Goal: Task Accomplishment & Management: Use online tool/utility

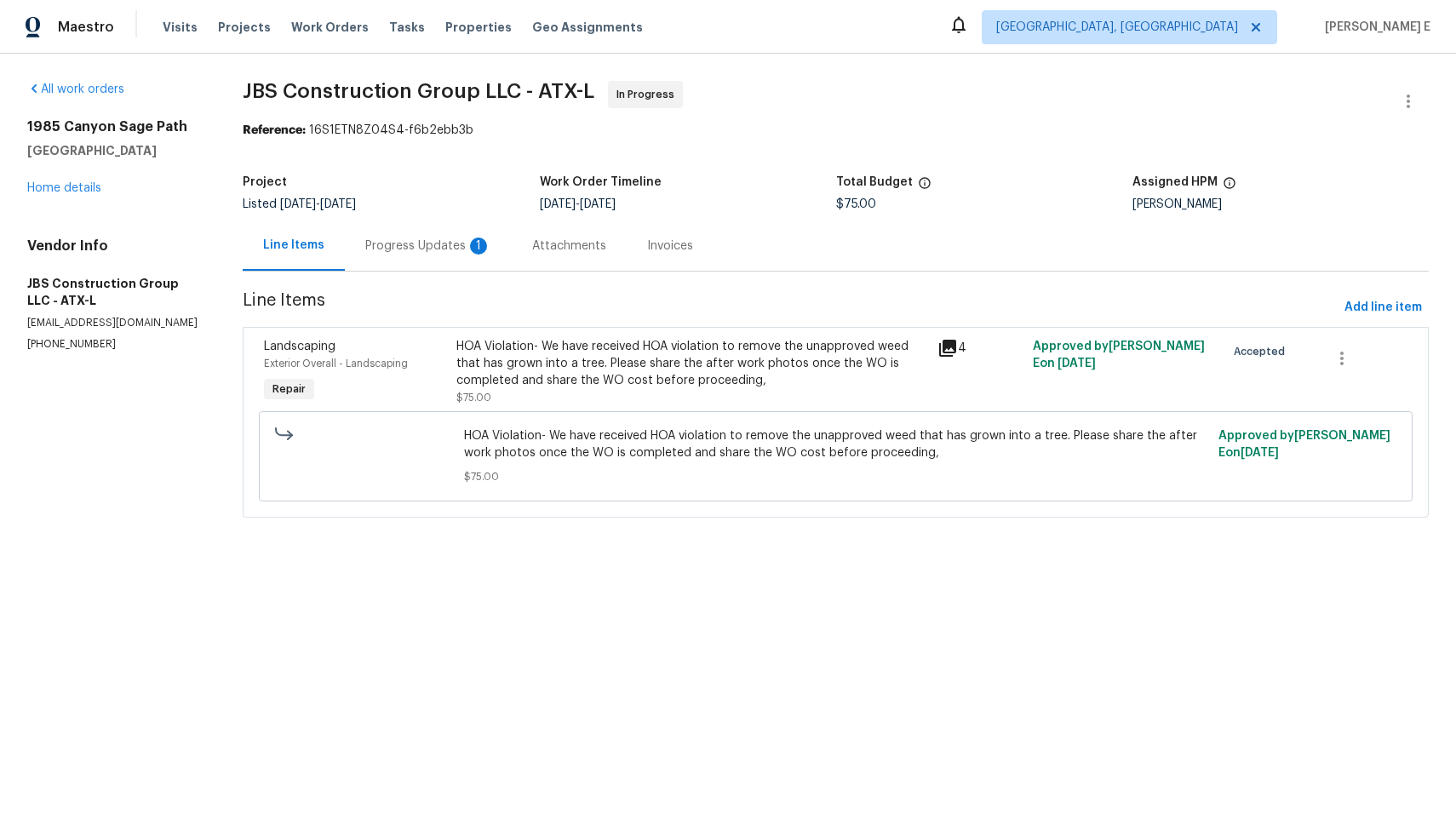
click at [456, 248] on div "Progress Updates 1" at bounding box center [428, 246] width 126 height 17
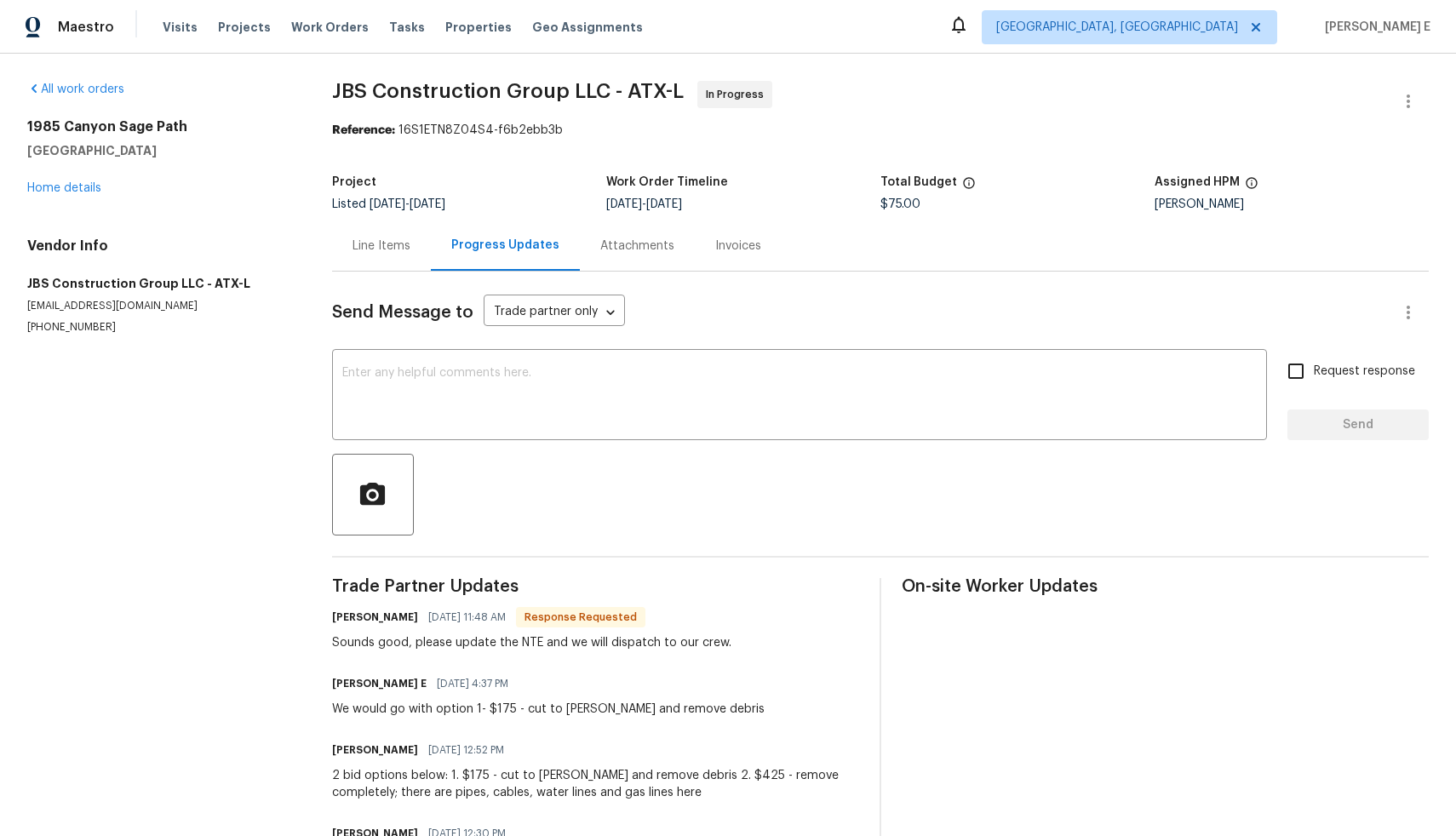
scroll to position [92, 0]
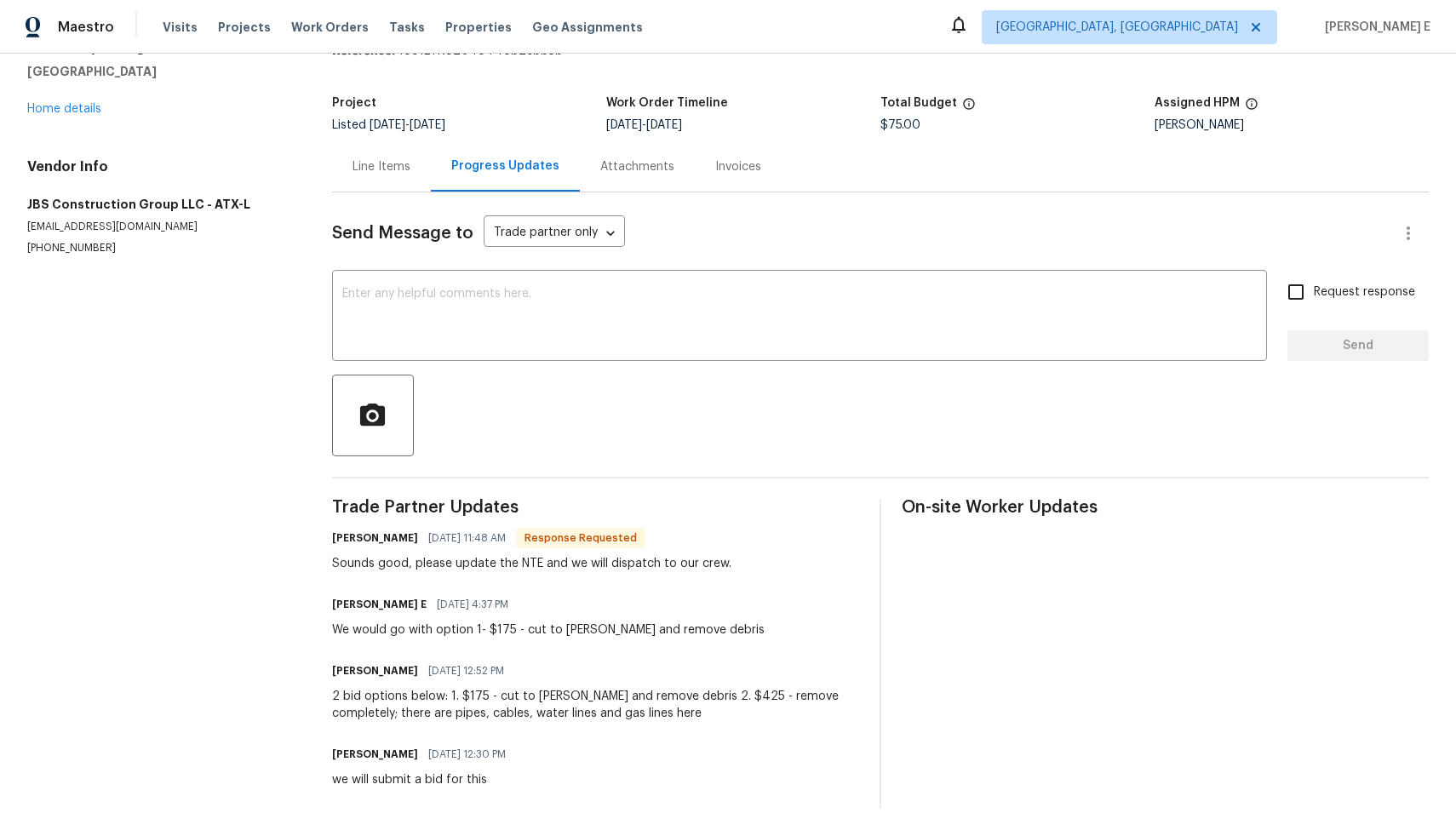
click at [386, 164] on div "Line Items" at bounding box center [382, 166] width 98 height 50
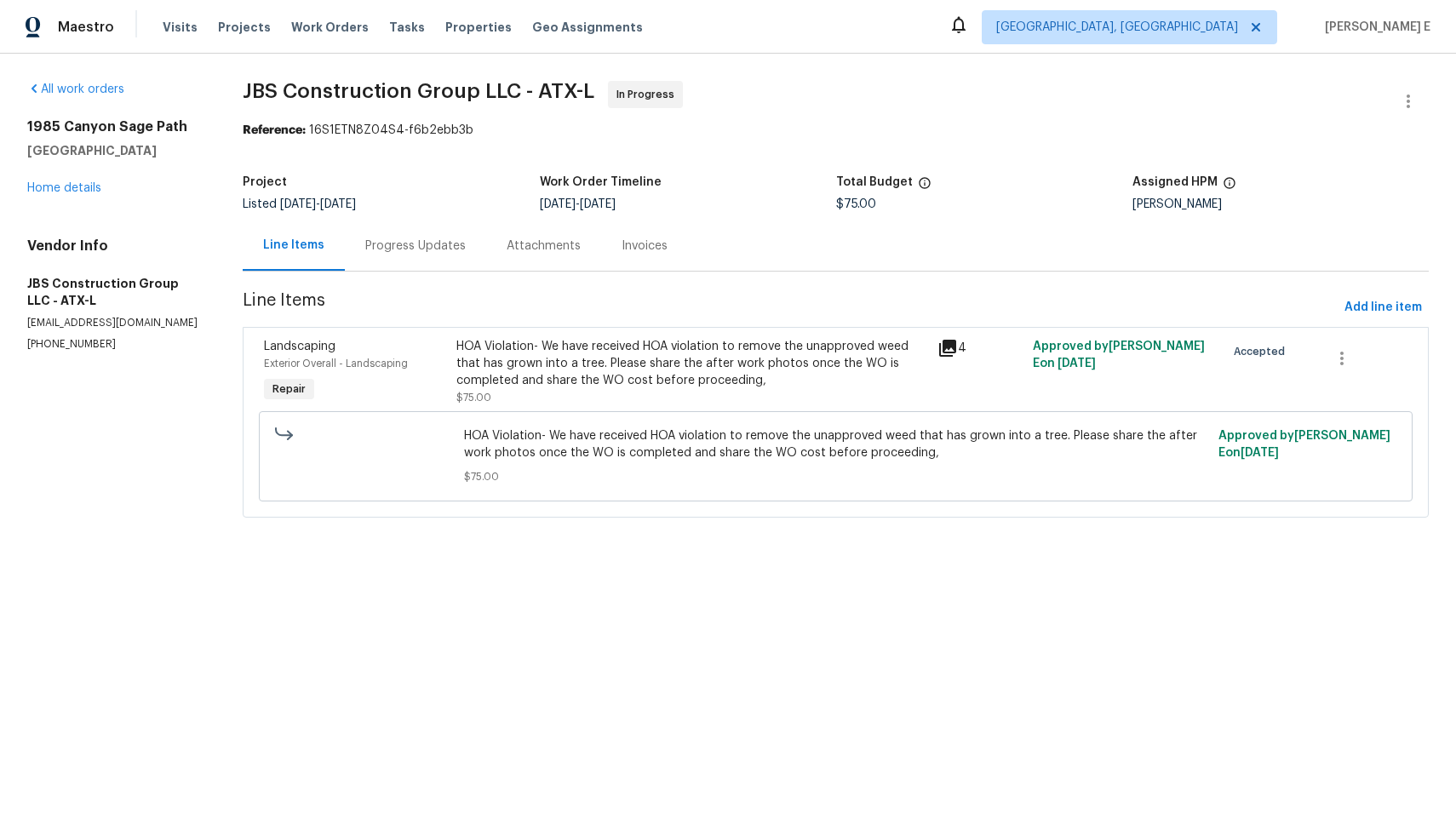
click at [628, 368] on div "HOA Violation- We have received HOA violation to remove the unapproved weed tha…" at bounding box center [692, 363] width 470 height 51
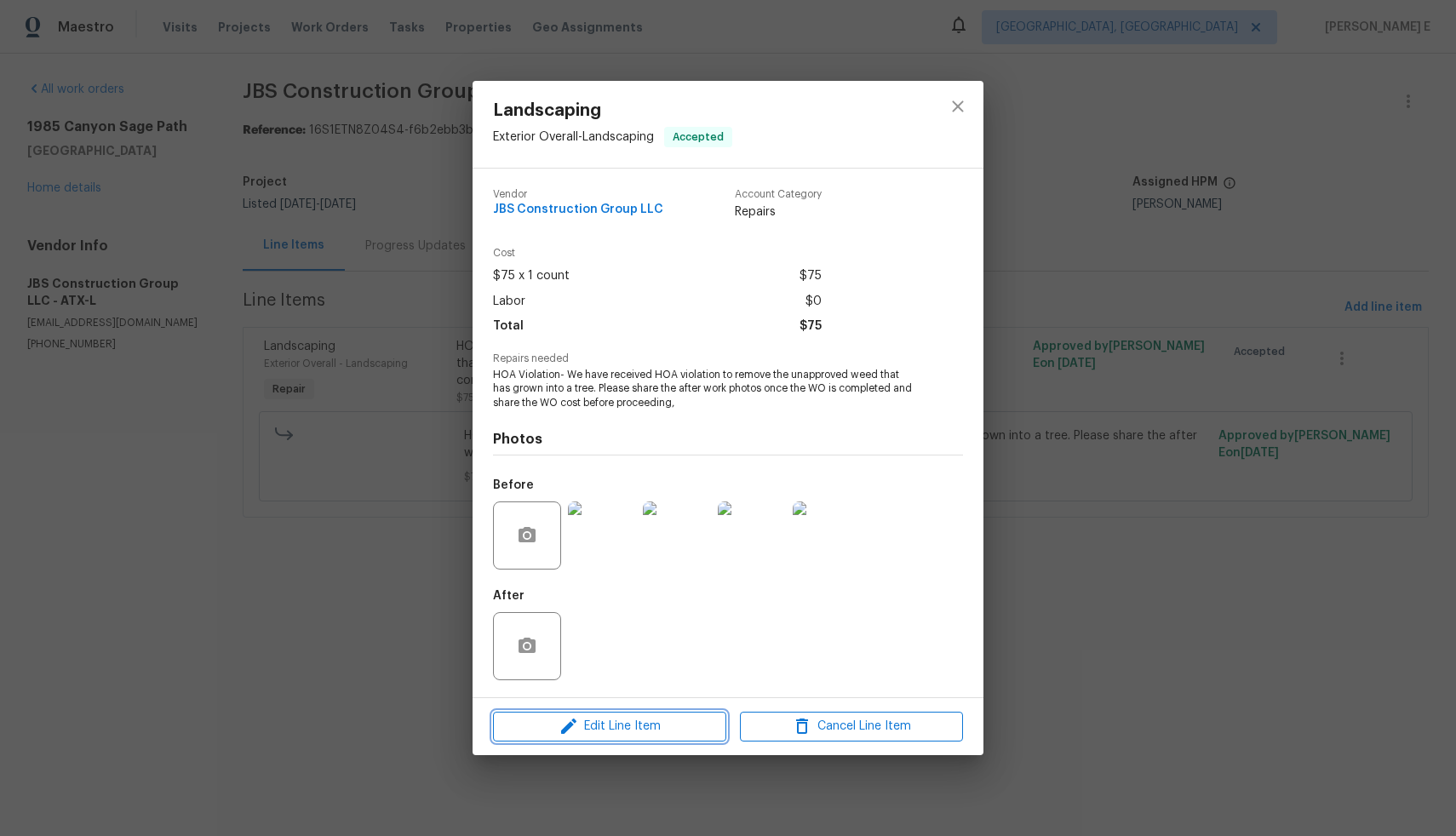
click at [572, 729] on icon "button" at bounding box center [569, 726] width 20 height 20
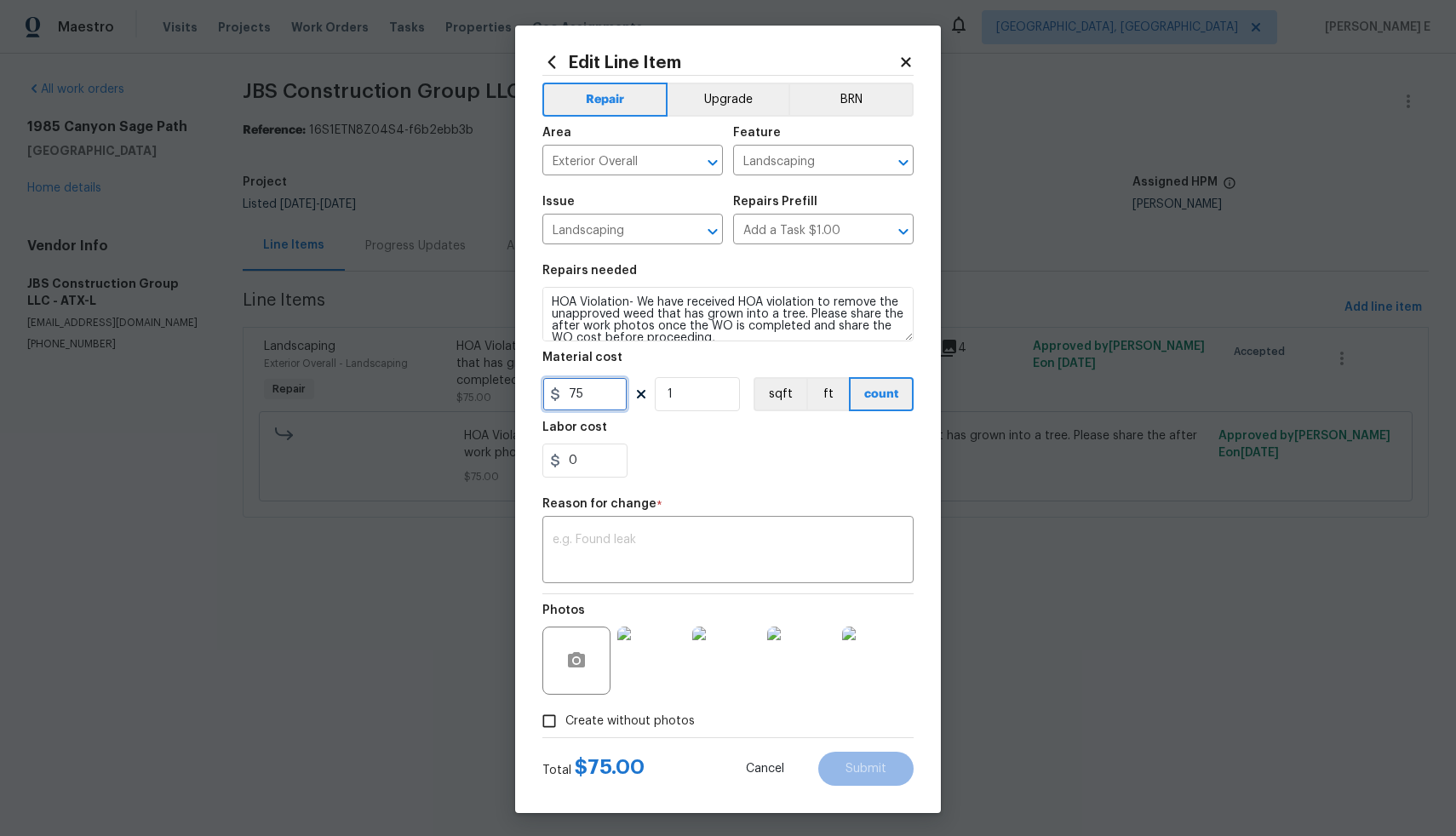
click at [564, 398] on input "75" at bounding box center [584, 393] width 85 height 34
type input "175"
click at [733, 545] on textarea at bounding box center [728, 551] width 351 height 36
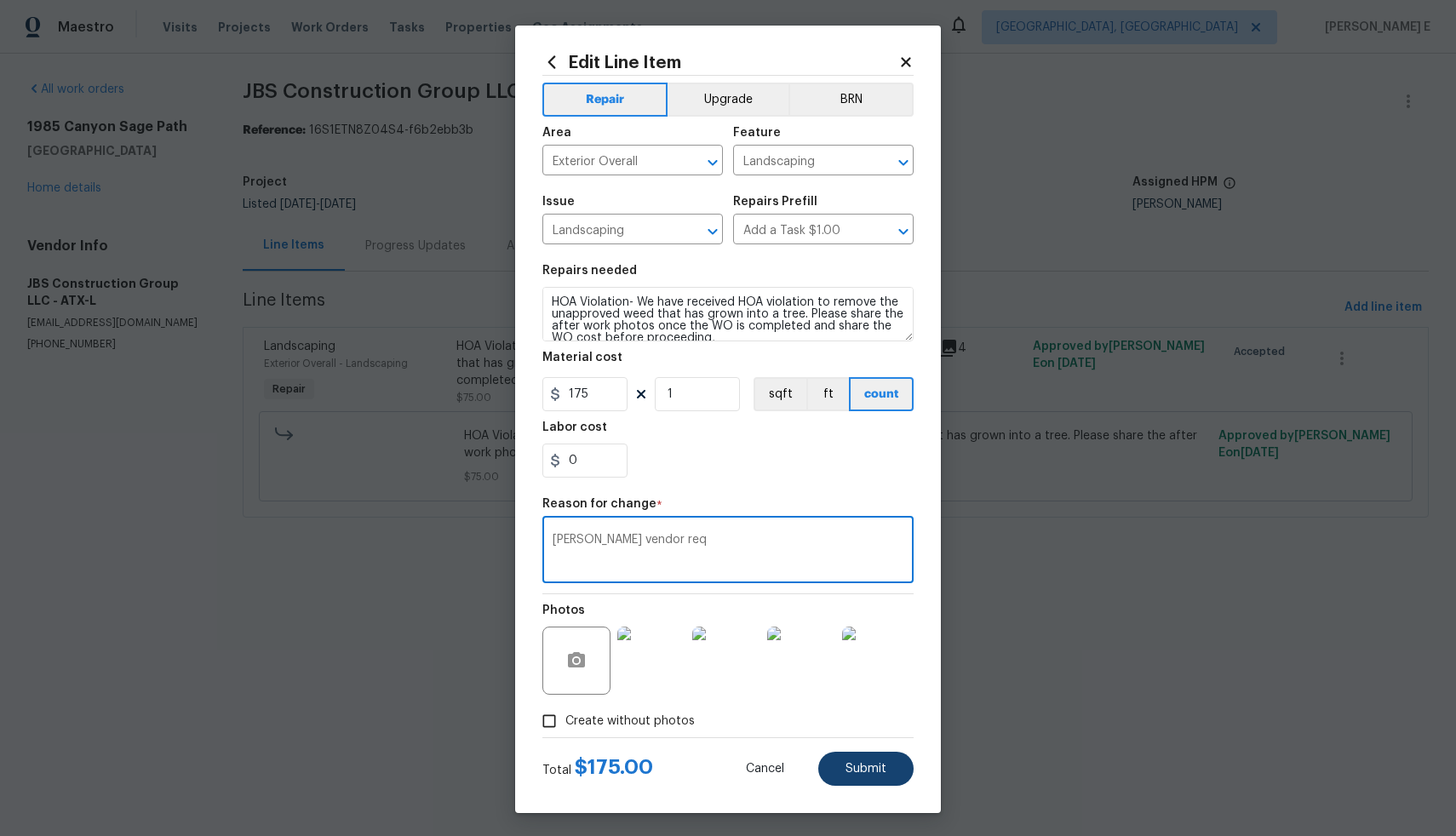
type textarea "[PERSON_NAME] vendor req"
click at [830, 777] on button "Submit" at bounding box center [866, 768] width 96 height 34
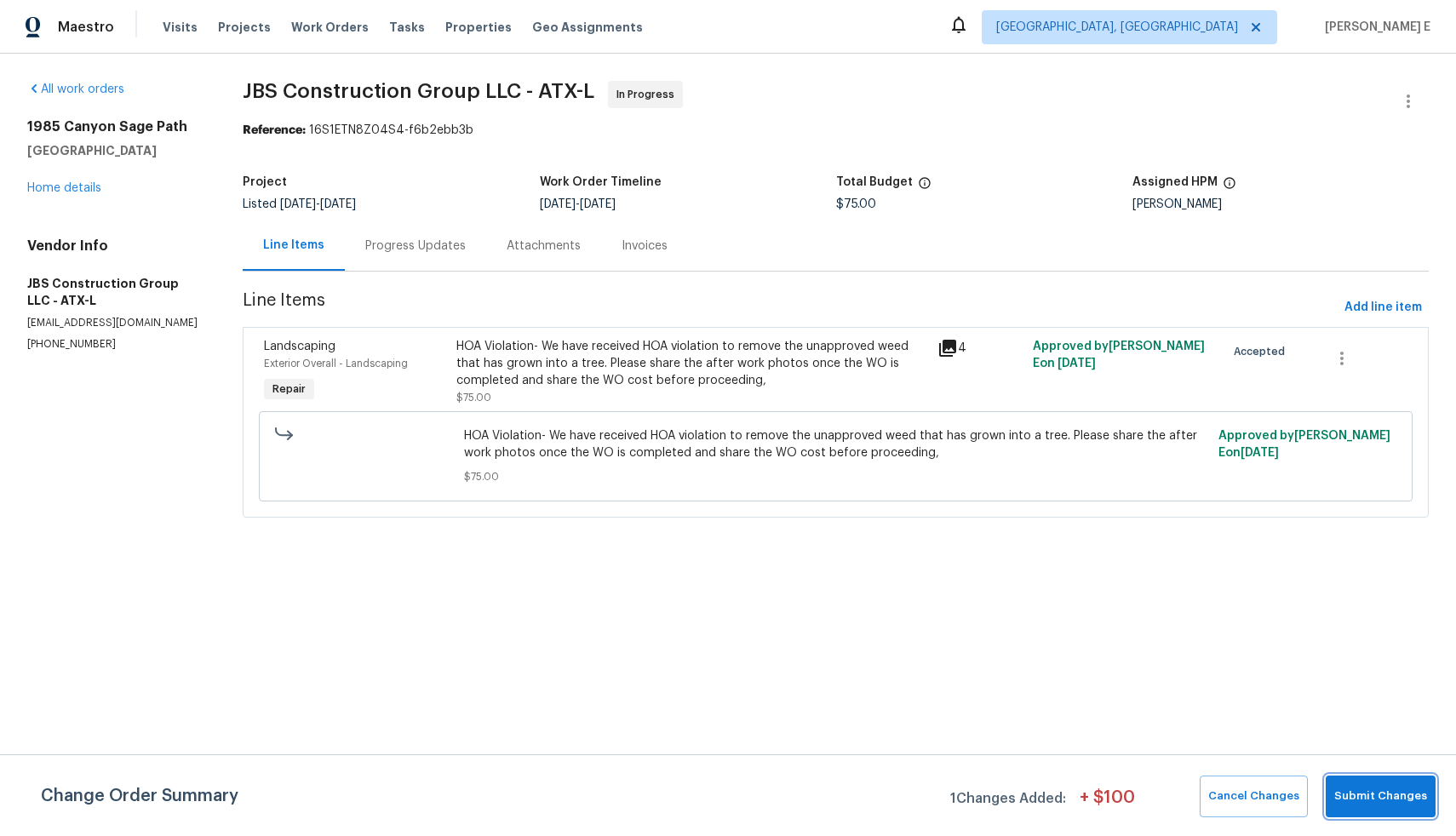
click at [1354, 801] on span "Submit Changes" at bounding box center [1381, 796] width 93 height 19
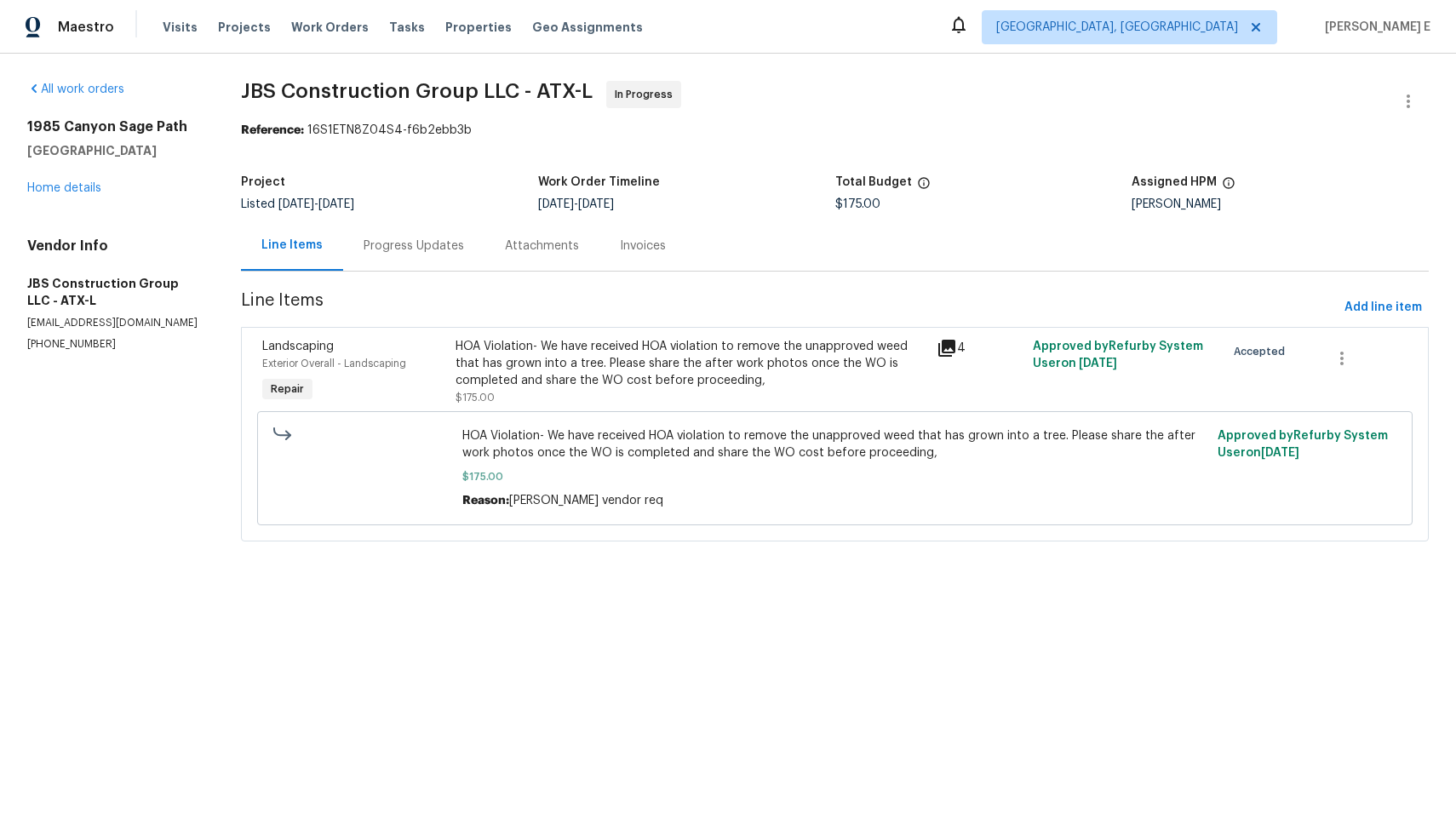
click at [438, 254] on div "Progress Updates" at bounding box center [414, 246] width 100 height 17
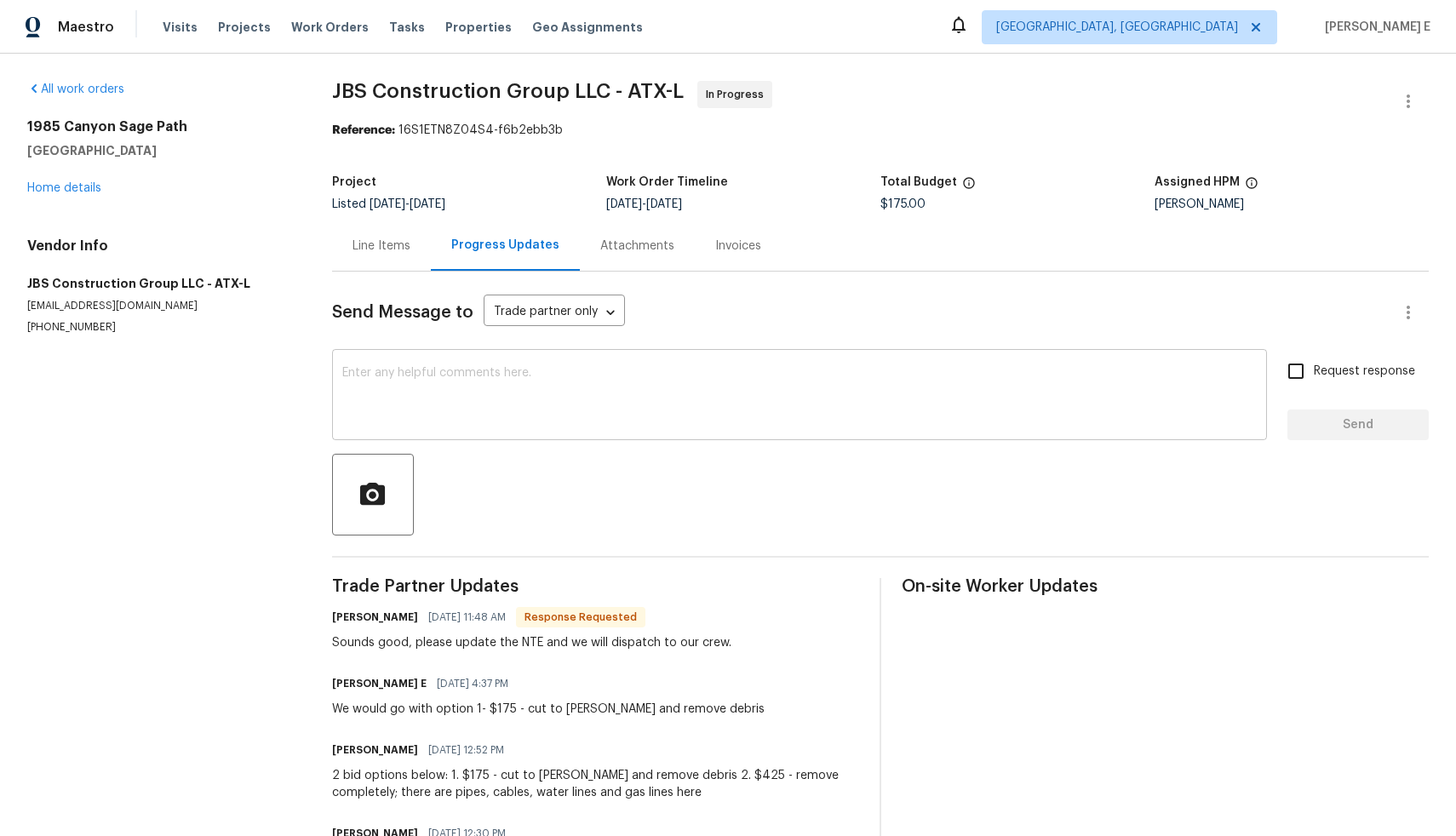
click at [520, 416] on textarea at bounding box center [800, 396] width 915 height 59
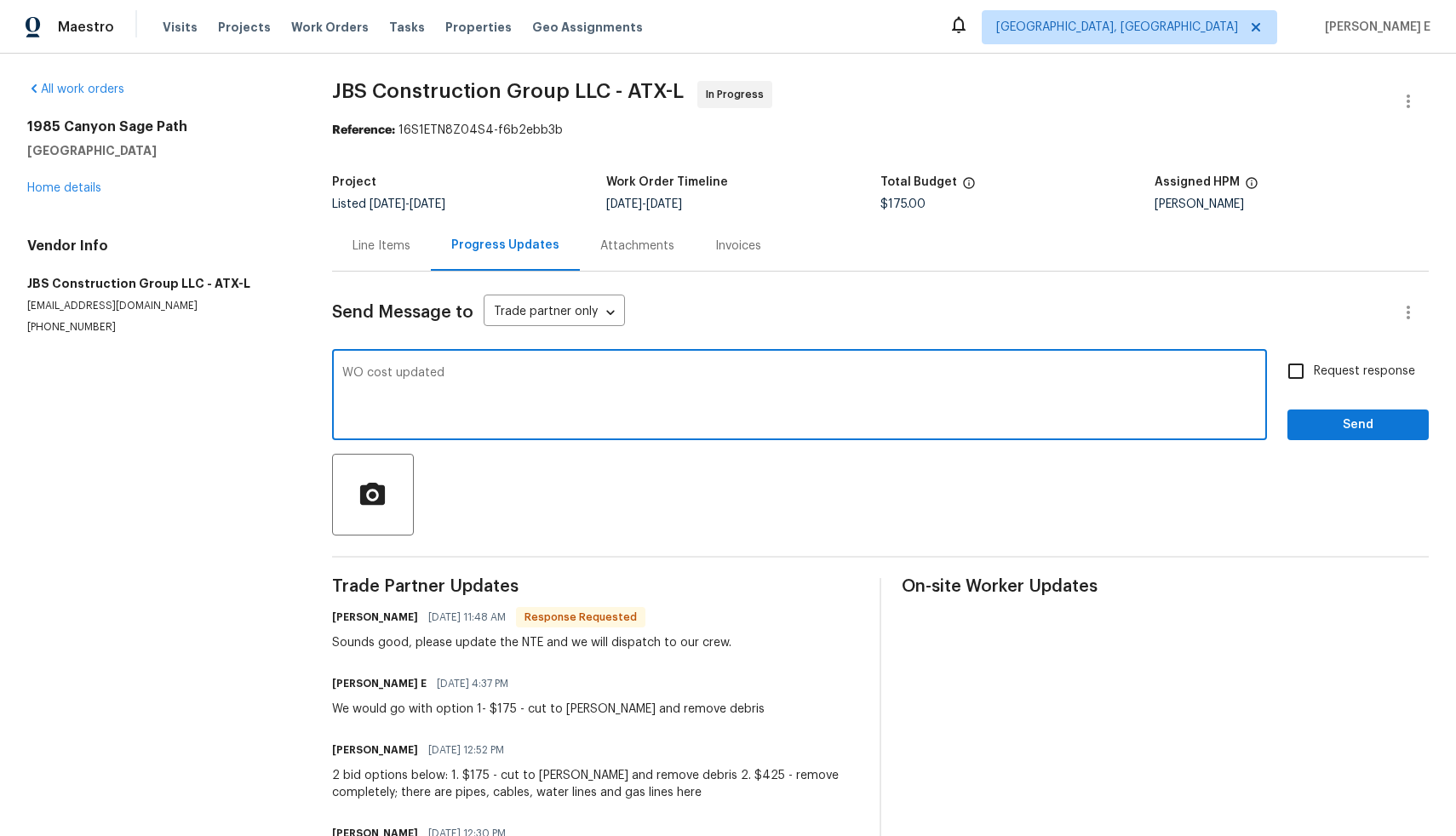
type textarea "WO cost updated"
click at [1290, 367] on input "Request response" at bounding box center [1296, 371] width 36 height 36
checkbox input "true"
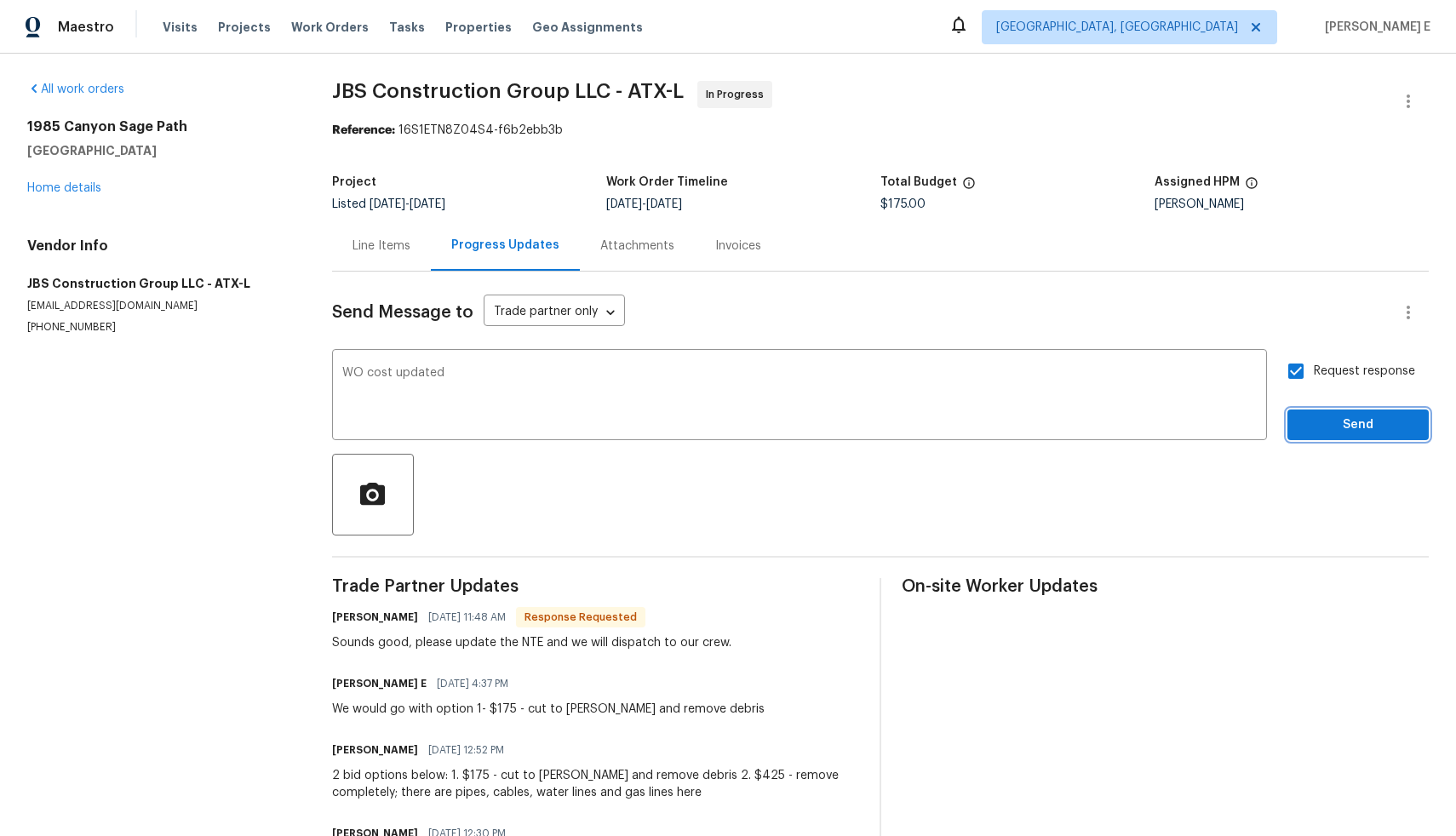
click at [1332, 434] on span "Send" at bounding box center [1358, 424] width 114 height 21
